Goal: Task Accomplishment & Management: Manage account settings

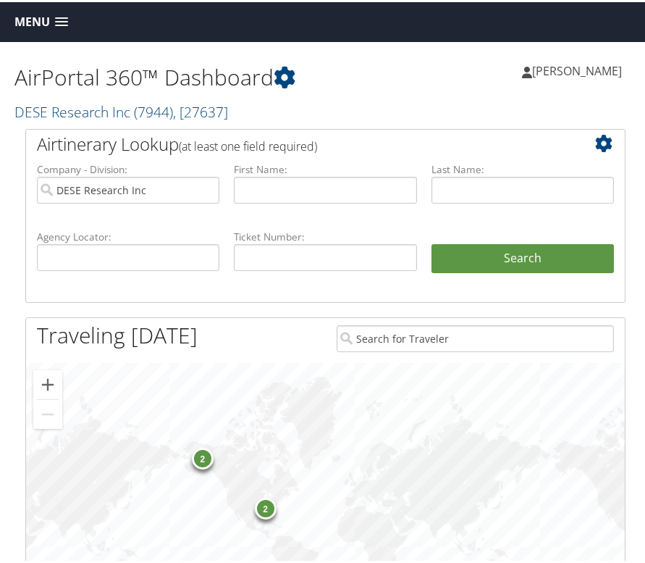
click at [584, 66] on span "[PERSON_NAME]" at bounding box center [577, 69] width 90 height 16
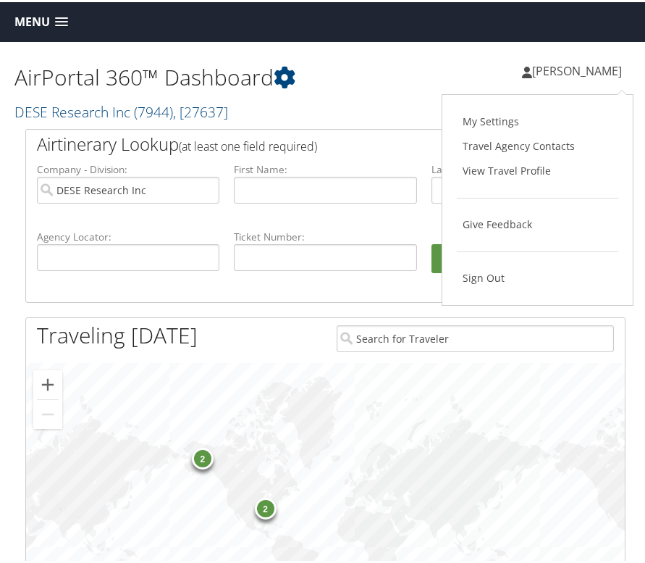
click at [502, 164] on link "View Travel Profile" at bounding box center [537, 168] width 161 height 25
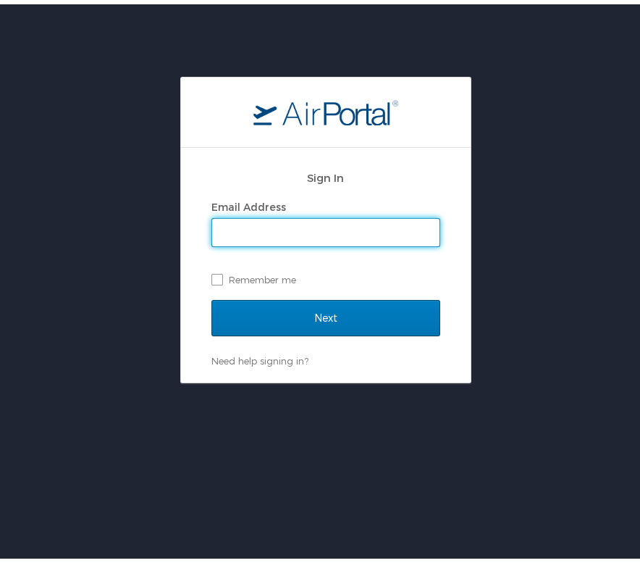
click at [319, 227] on input "Email Address" at bounding box center [325, 228] width 227 height 28
type input "mlowery@dese.com"
click at [211, 295] on input "Next" at bounding box center [325, 313] width 229 height 36
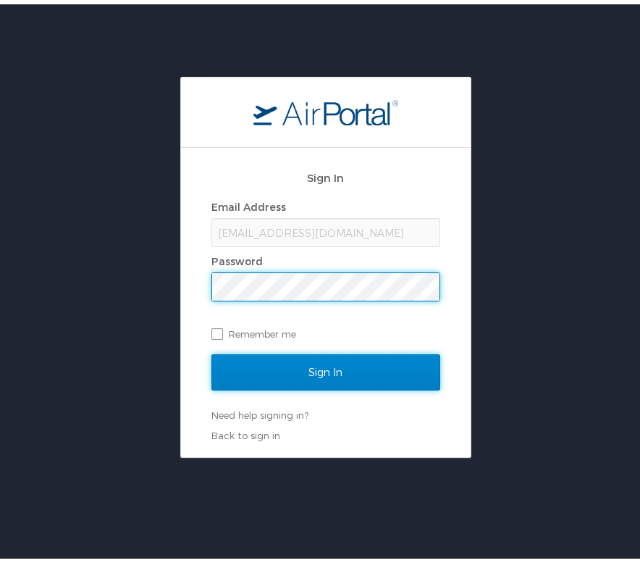
click at [222, 368] on input "Sign In" at bounding box center [325, 368] width 229 height 36
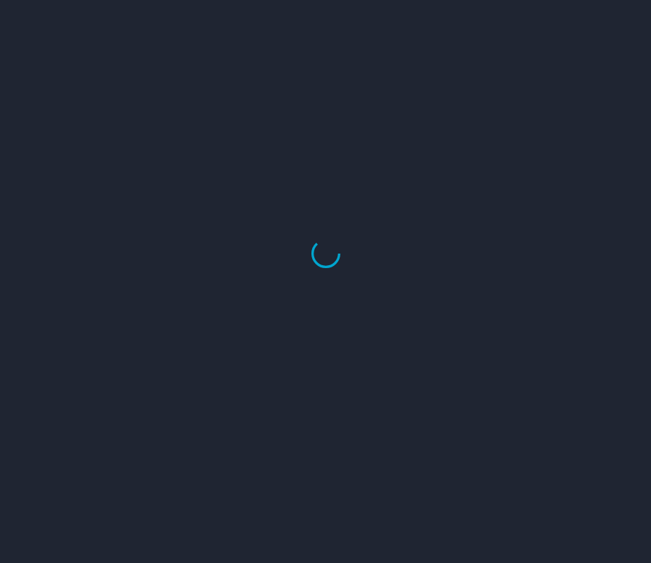
select select "US"
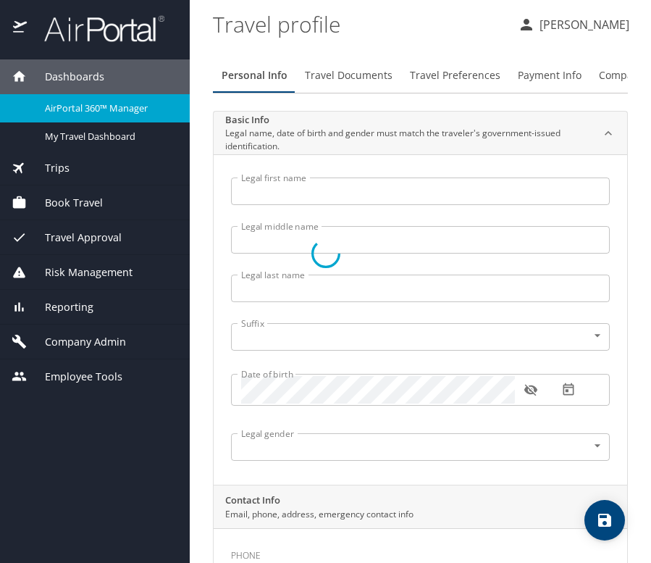
type input "Melissa"
type input "Lowery"
type input "Female"
select select "US"
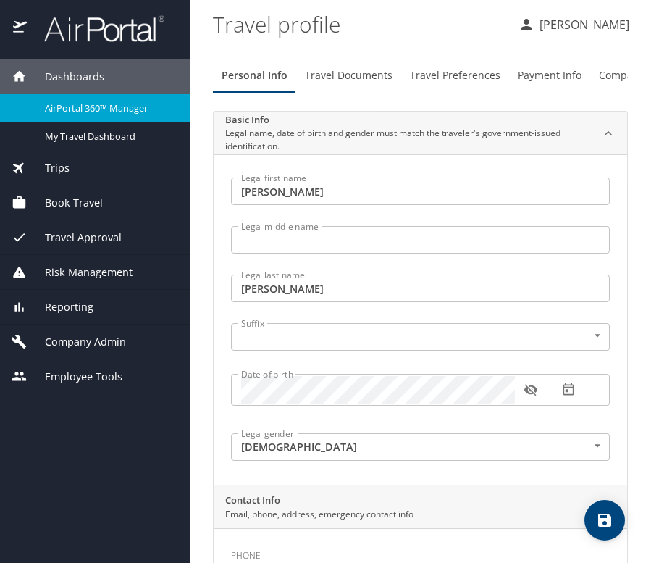
click at [93, 200] on span "Book Travel" at bounding box center [65, 203] width 76 height 16
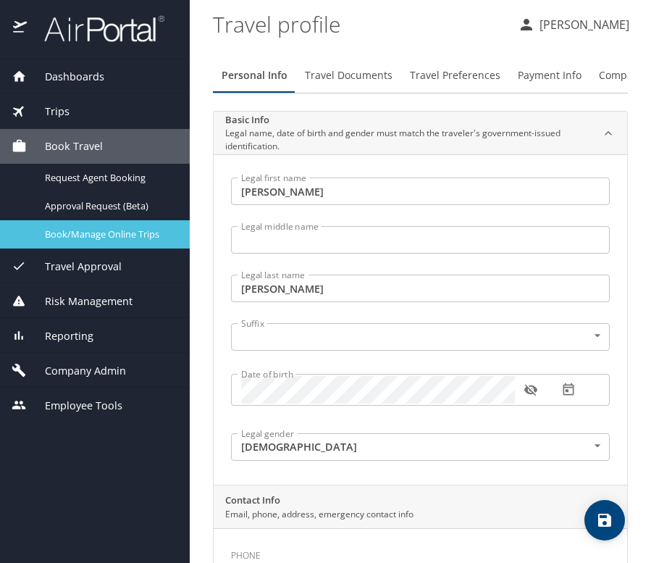
click at [96, 229] on span "Book/Manage Online Trips" at bounding box center [108, 234] width 127 height 14
